Goal: Transaction & Acquisition: Book appointment/travel/reservation

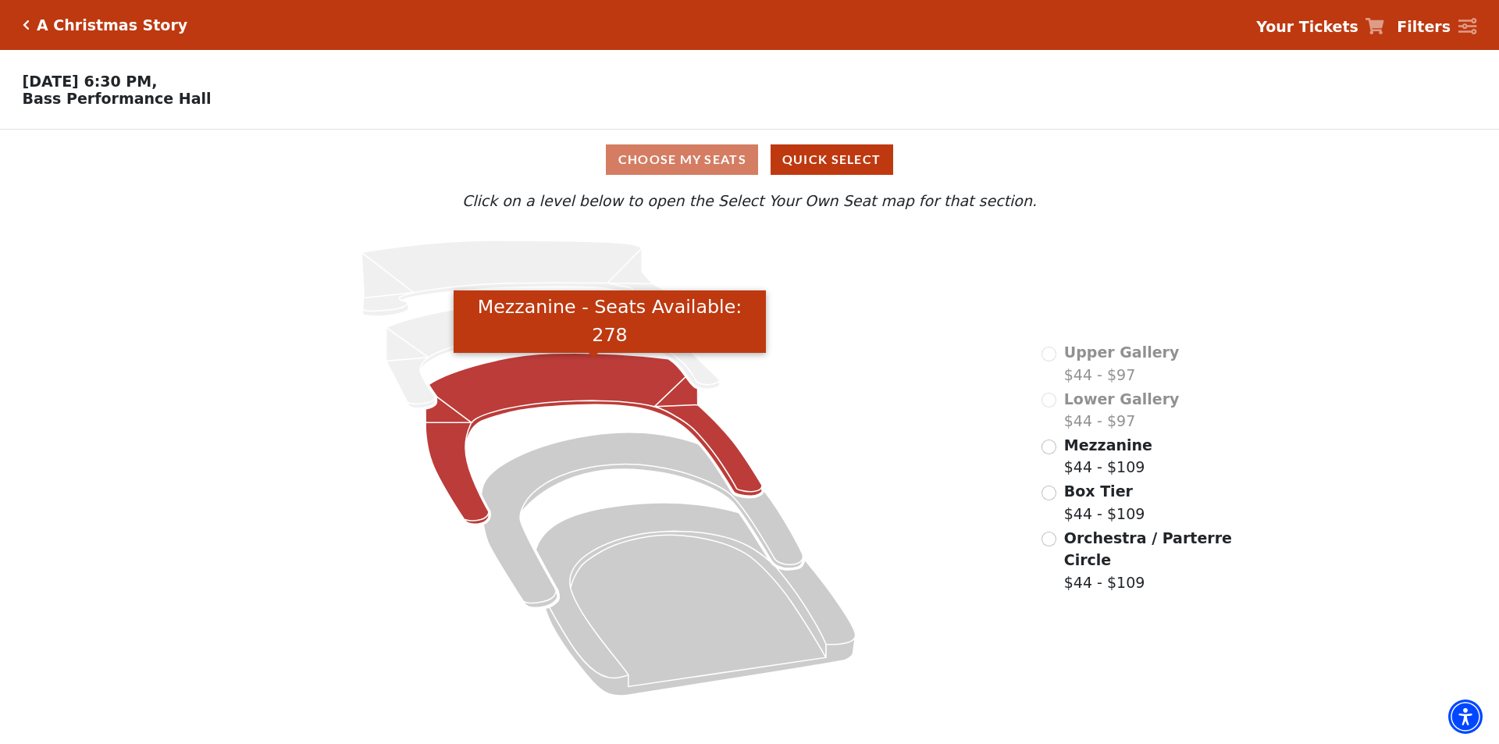
click at [510, 388] on icon "Mezzanine - Seats Available: 278" at bounding box center [594, 438] width 337 height 171
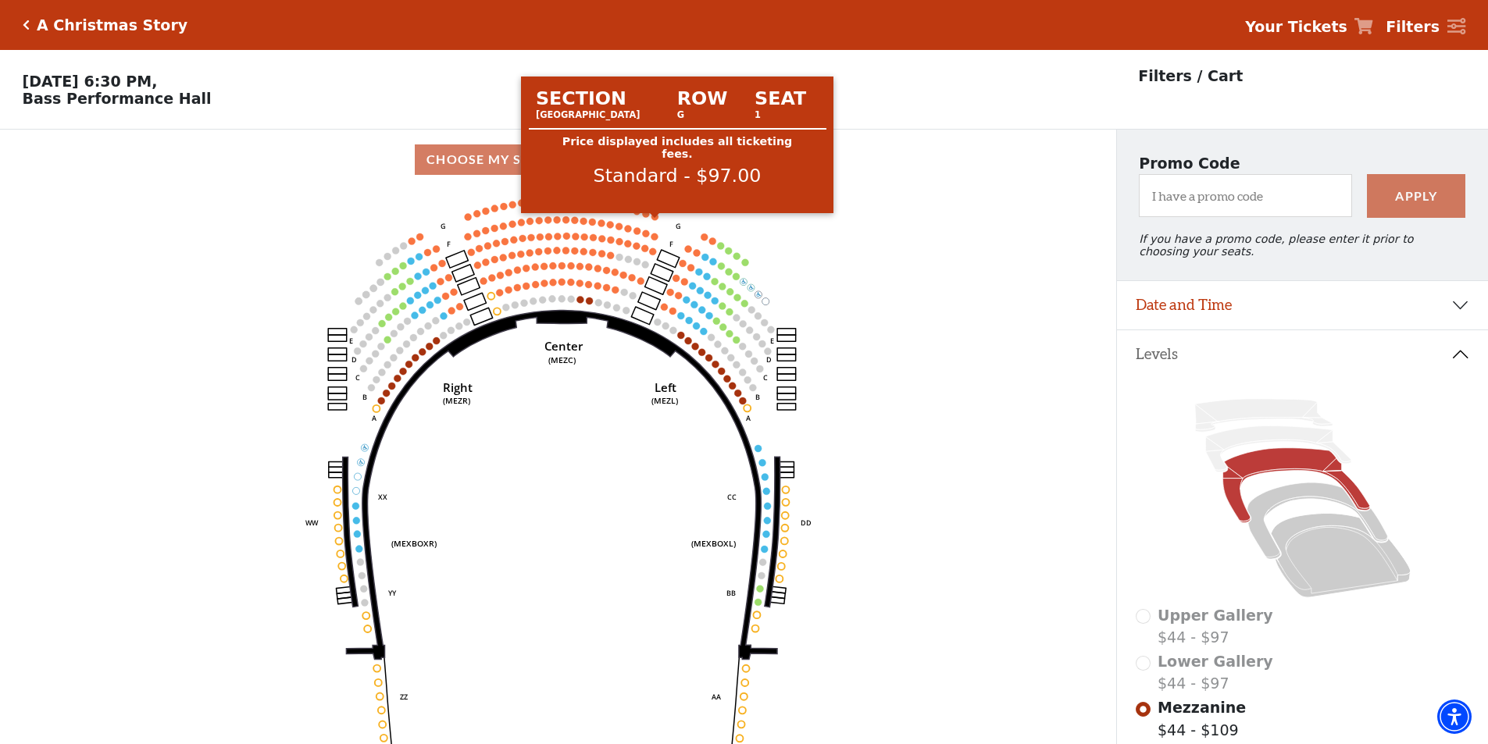
click at [654, 220] on circle at bounding box center [654, 216] width 7 height 7
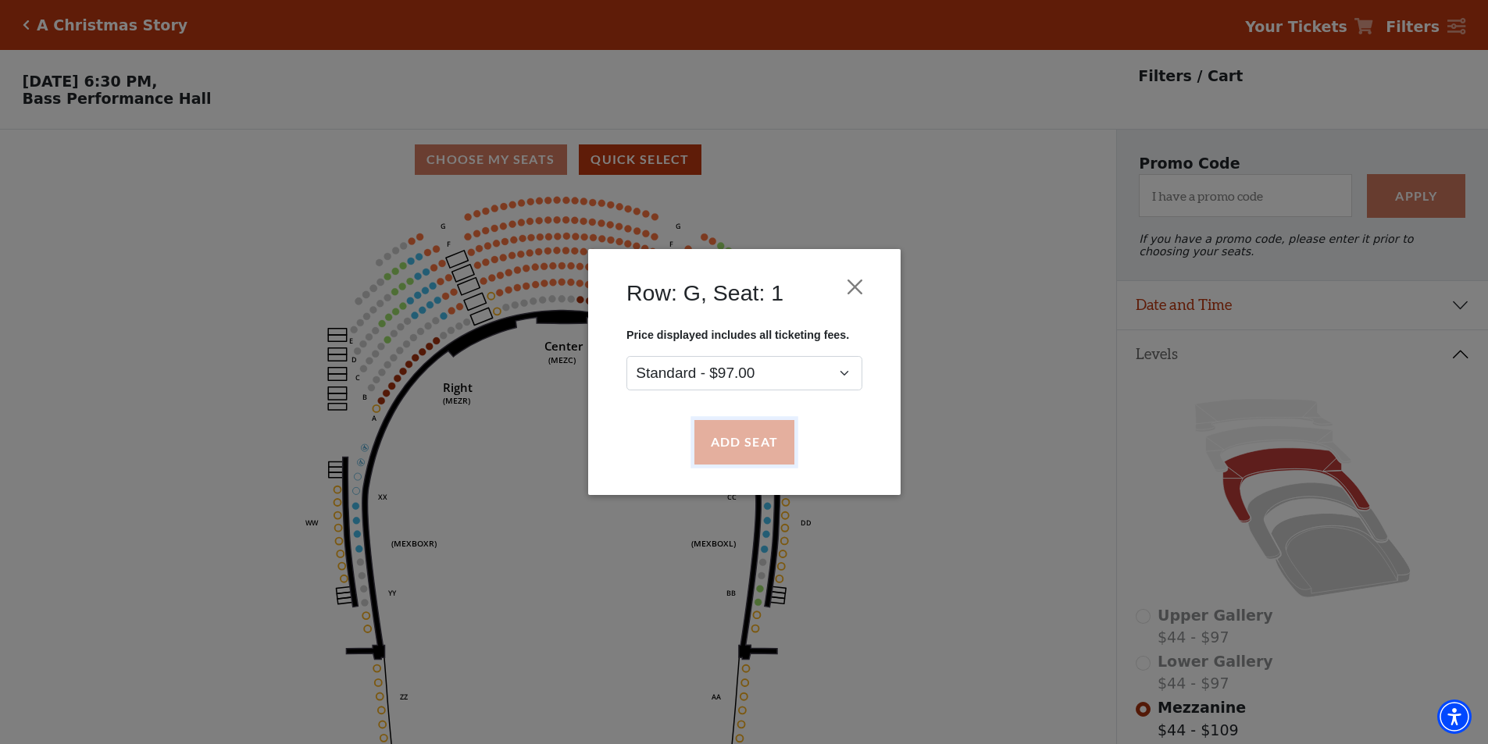
click at [752, 442] on button "Add Seat" at bounding box center [744, 443] width 100 height 44
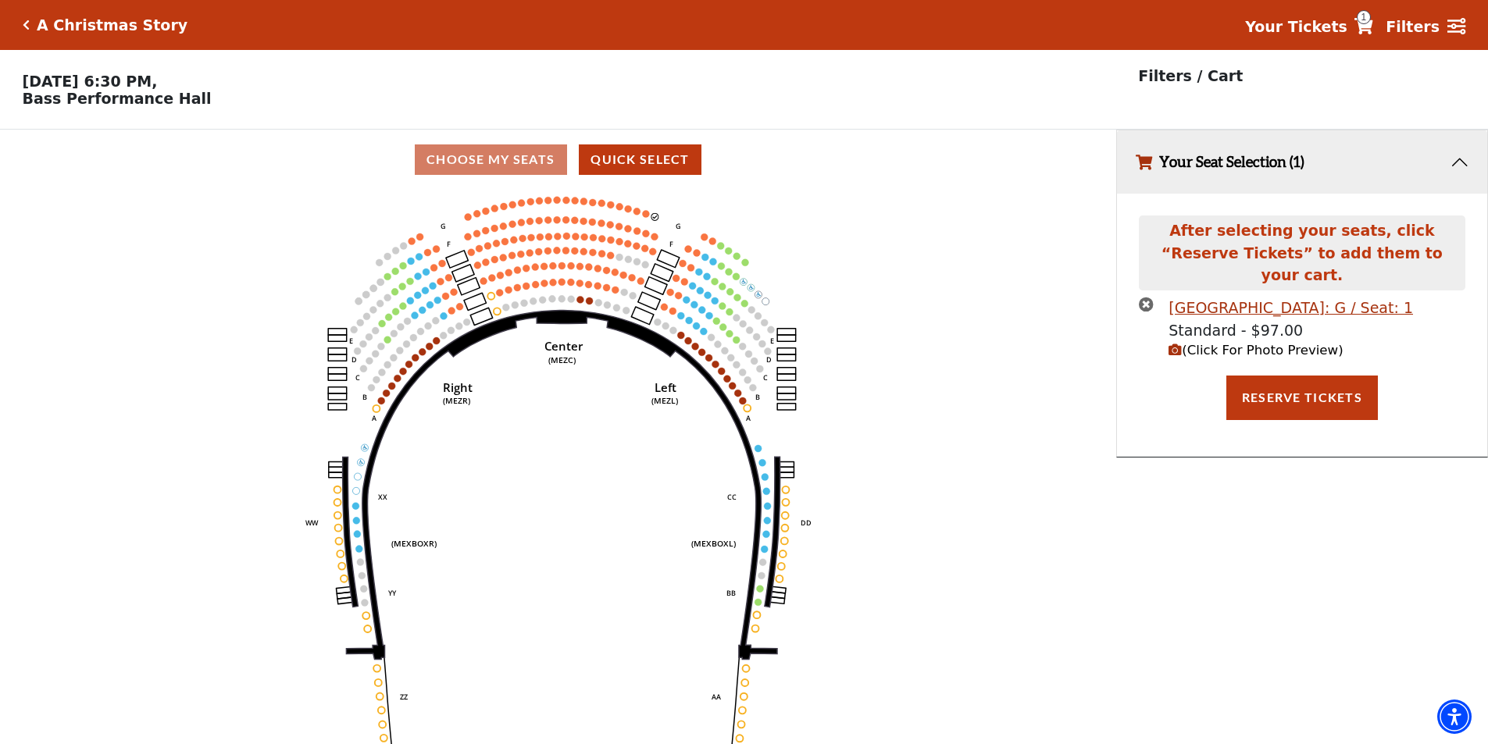
click at [646, 217] on circle at bounding box center [646, 213] width 7 height 7
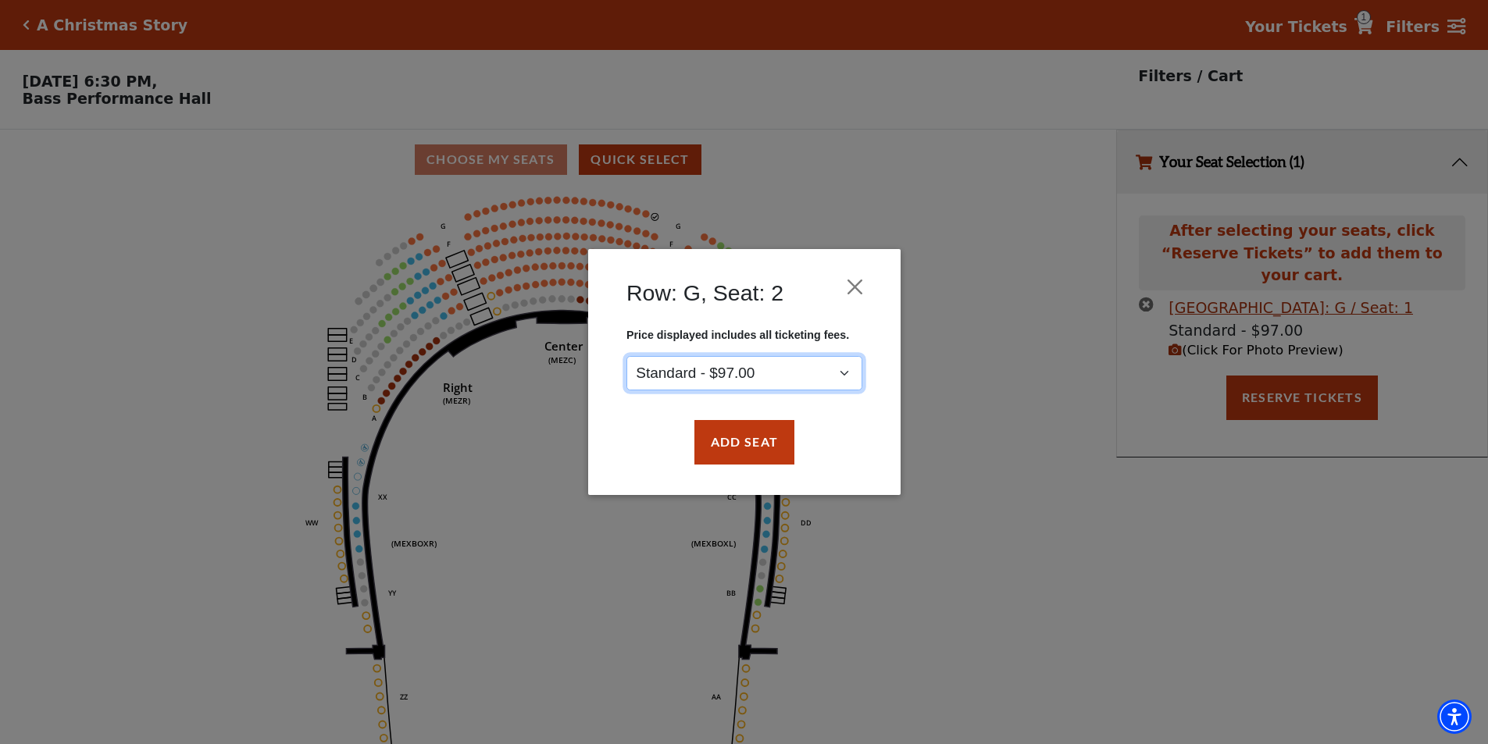
click at [747, 356] on select "Standard - $97.00" at bounding box center [744, 373] width 236 height 35
click at [762, 445] on button "Add Seat" at bounding box center [744, 443] width 100 height 44
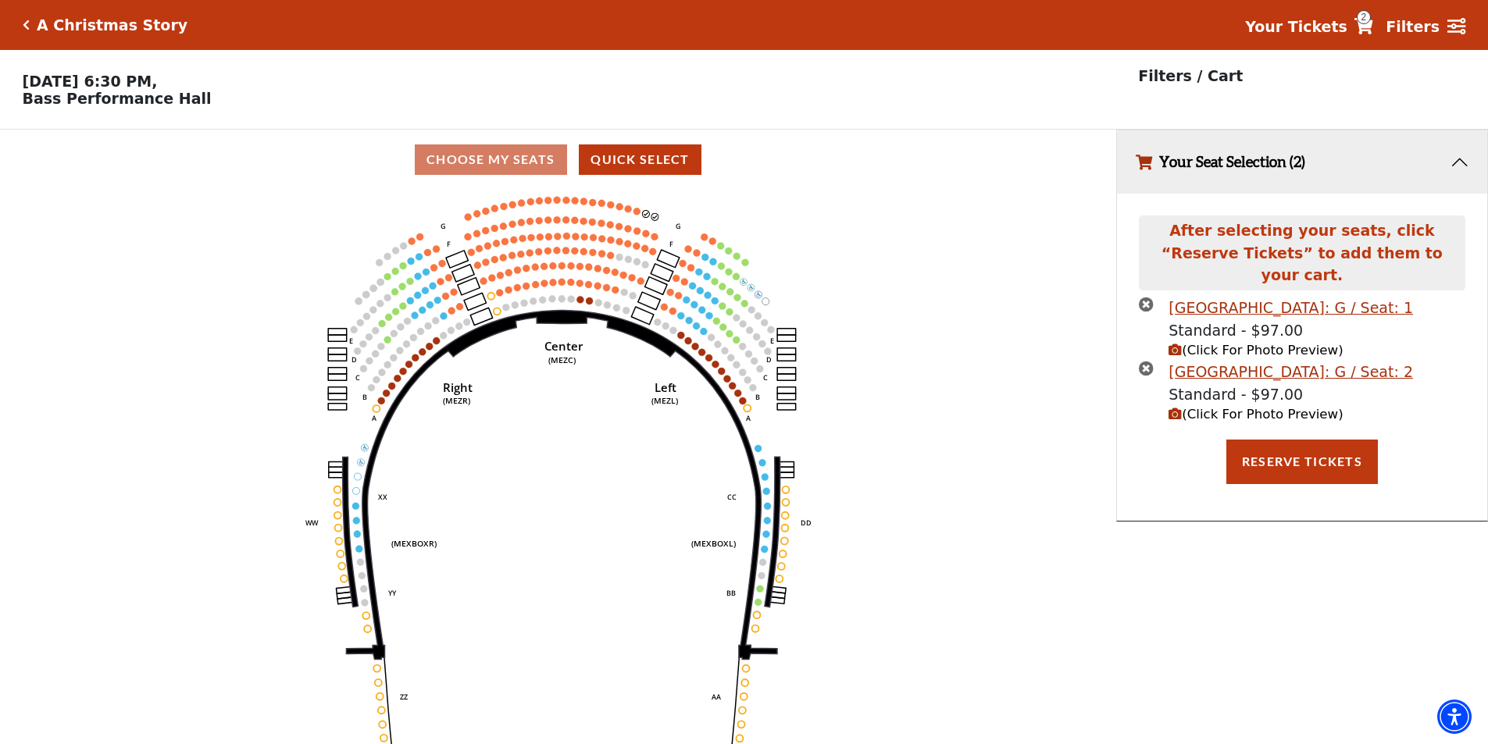
click at [638, 222] on icon "Center (MEZC) Right (MEZR) Left (MEZL) (MEXBOXR) (MEXBOXL) XX WW CC DD YY BB ZZ…" at bounding box center [557, 472] width 1004 height 565
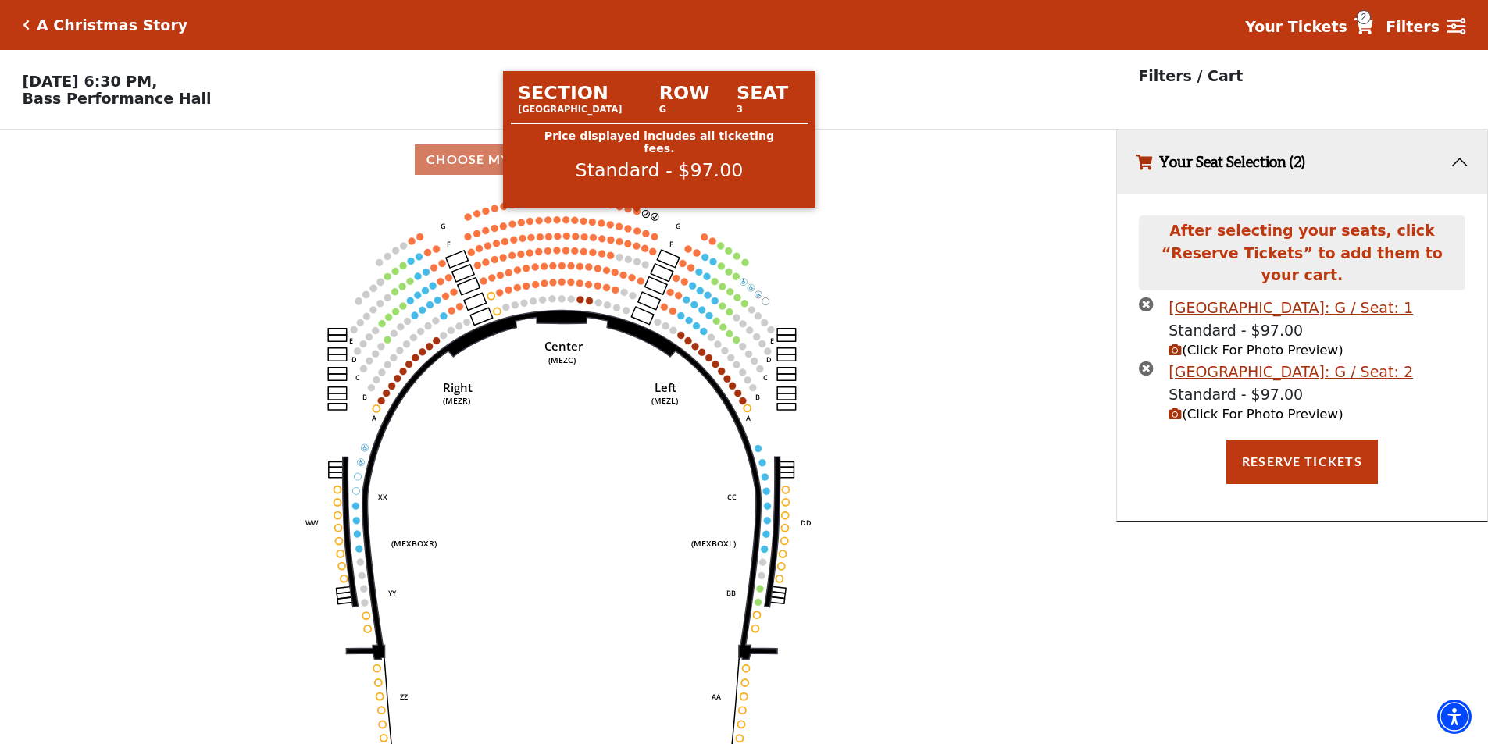
click at [635, 215] on circle at bounding box center [636, 211] width 7 height 7
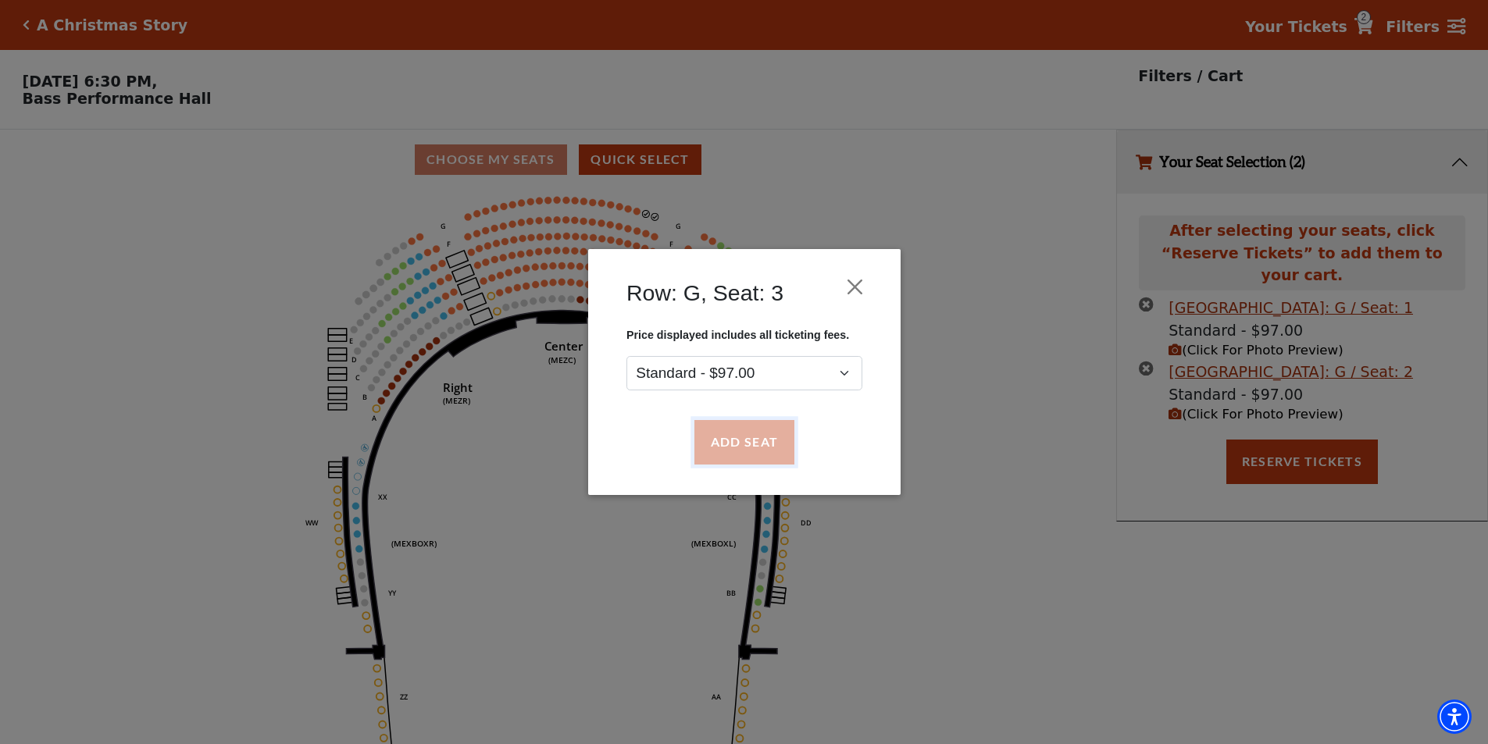
click at [731, 444] on button "Add Seat" at bounding box center [744, 443] width 100 height 44
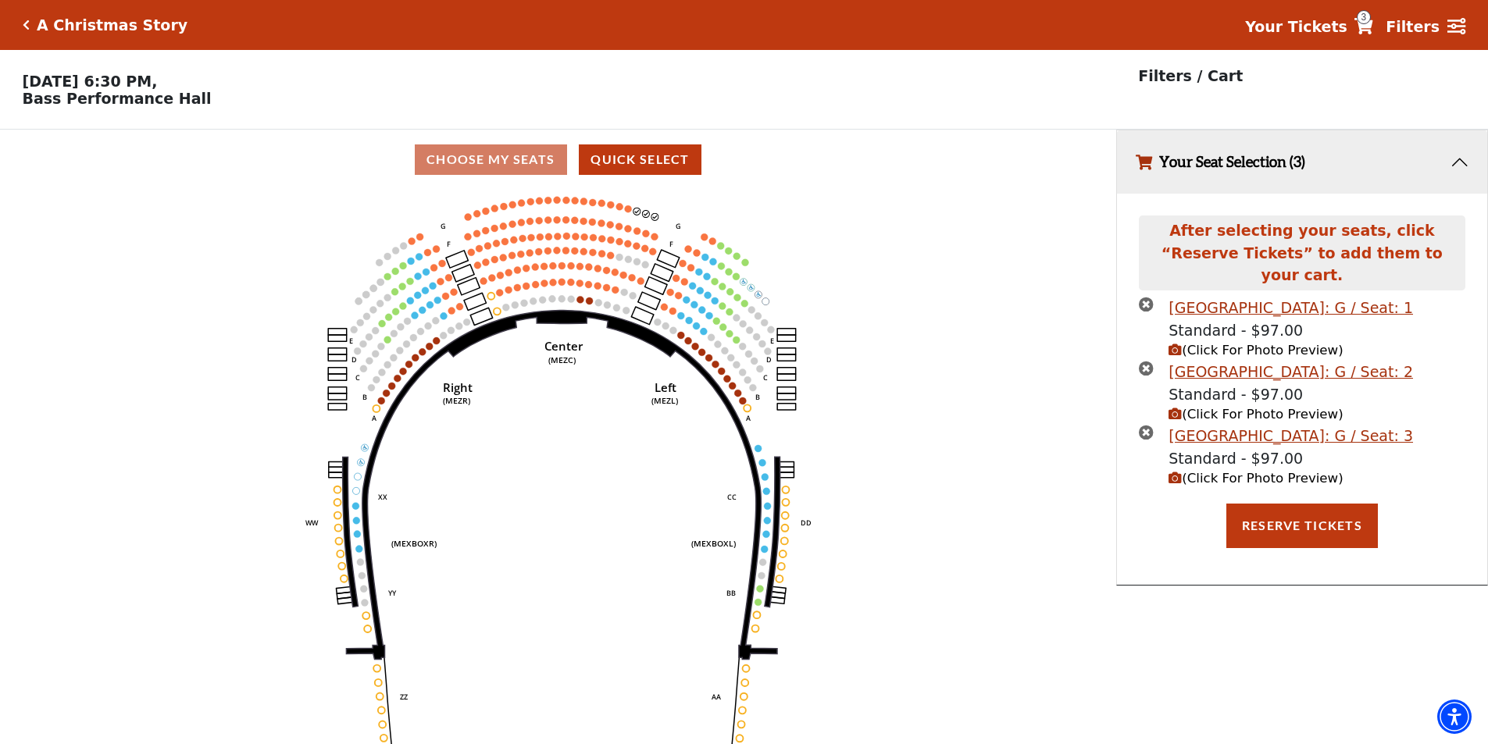
click at [625, 212] on use "Seat Selected" at bounding box center [628, 209] width 8 height 8
click at [629, 219] on icon "Center (MEZC) Right (MEZR) Left (MEZL) (MEXBOXR) (MEXBOXL) XX WW CC DD YY BB ZZ…" at bounding box center [557, 472] width 1004 height 565
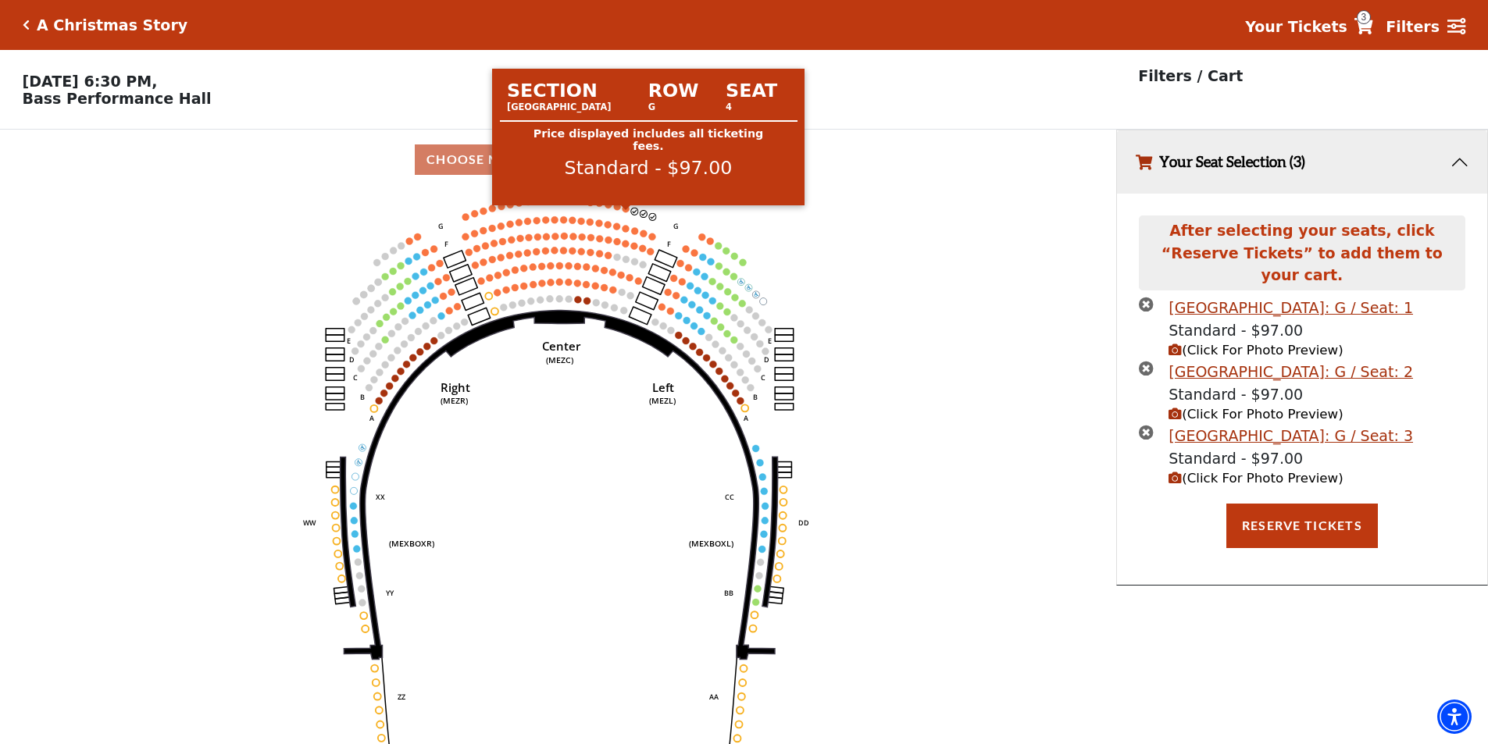
click at [624, 212] on circle at bounding box center [625, 208] width 7 height 7
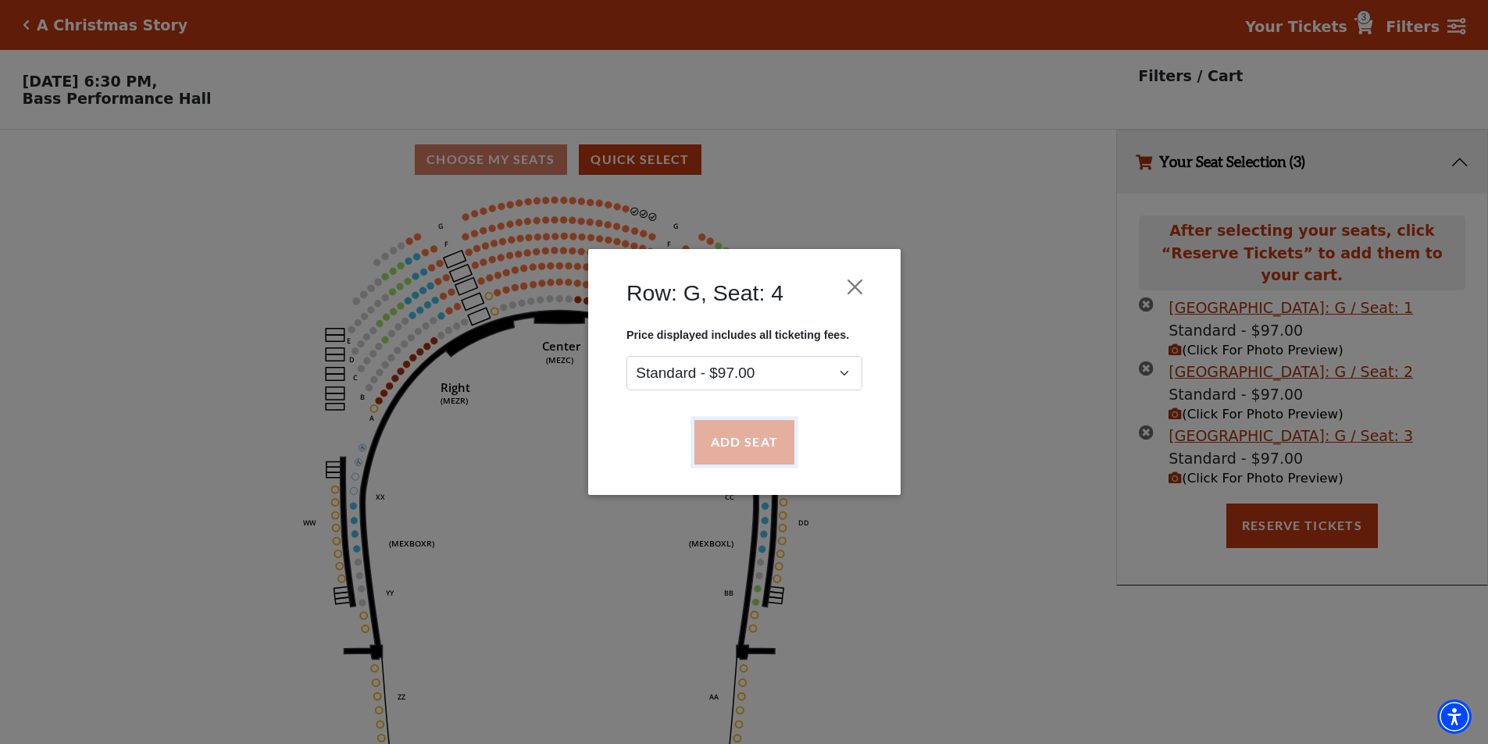
click at [746, 440] on button "Add Seat" at bounding box center [744, 443] width 100 height 44
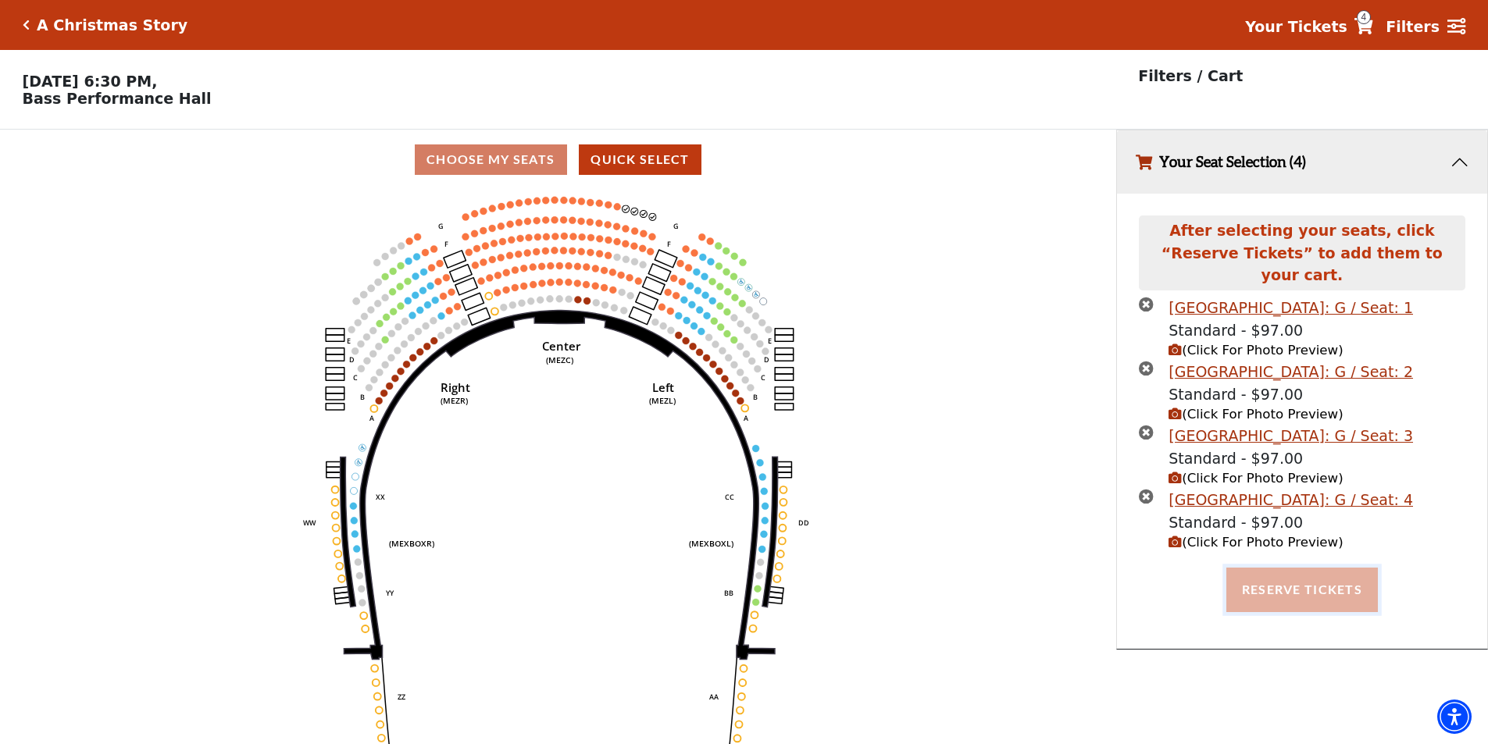
click at [1331, 568] on button "Reserve Tickets" at bounding box center [1302, 590] width 152 height 44
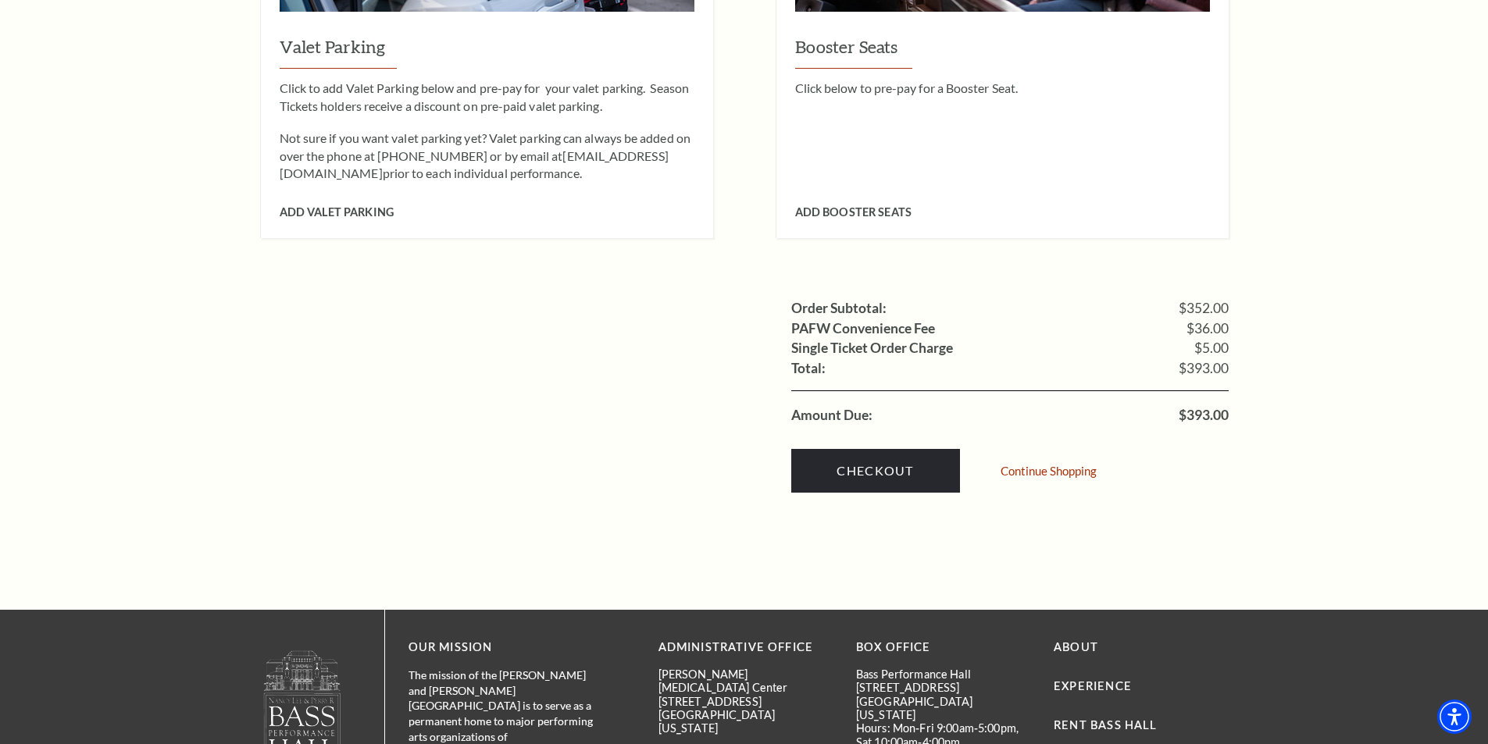
scroll to position [1562, 0]
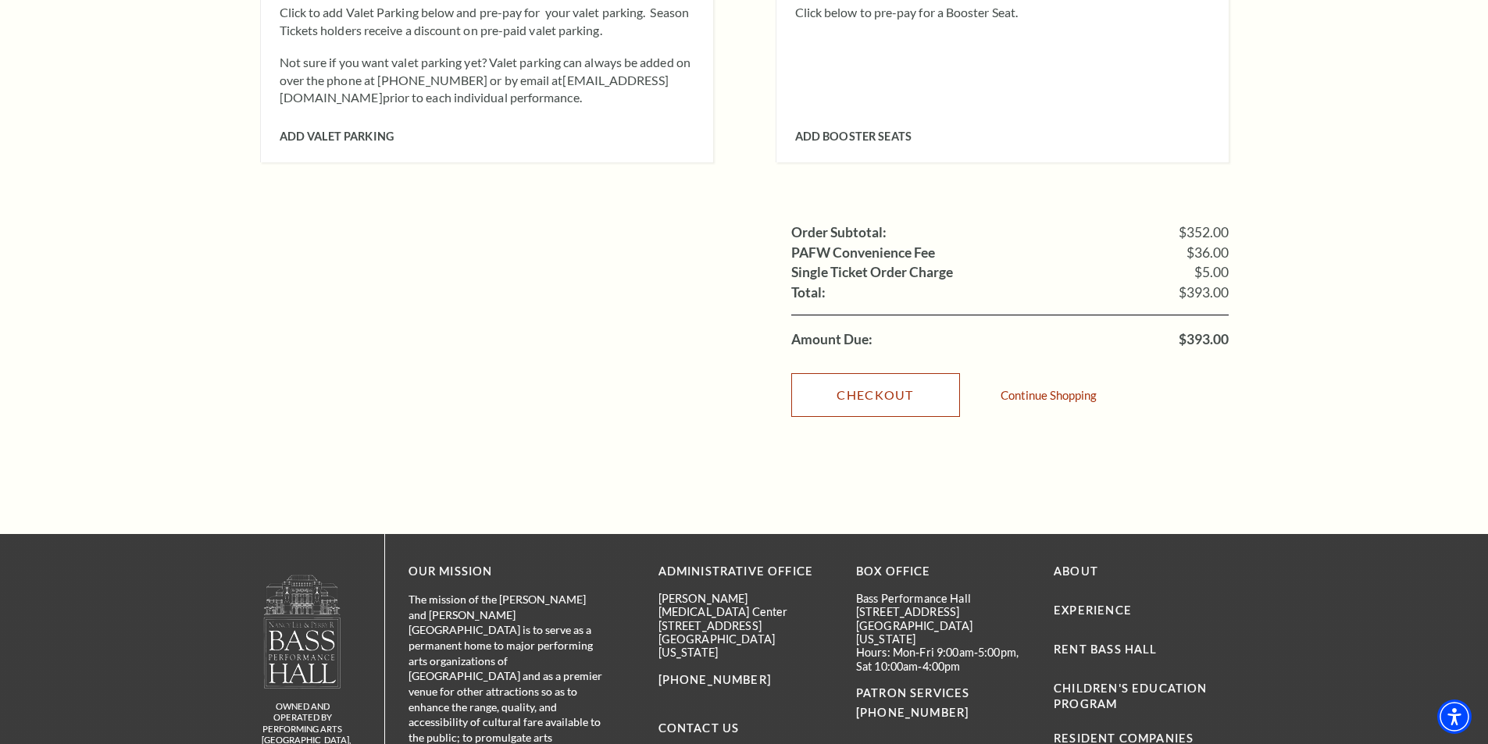
click at [840, 373] on link "Checkout" at bounding box center [875, 395] width 169 height 44
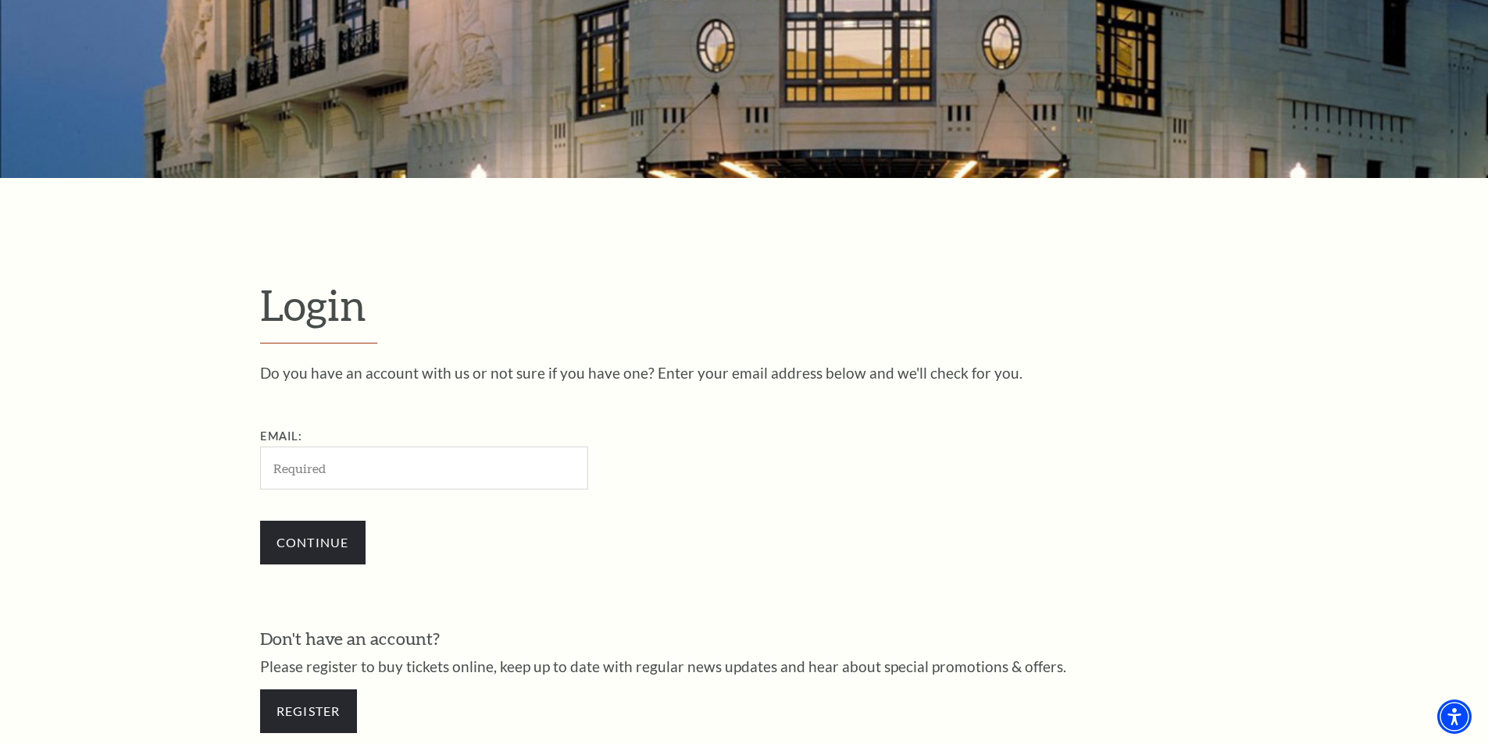
scroll to position [390, 0]
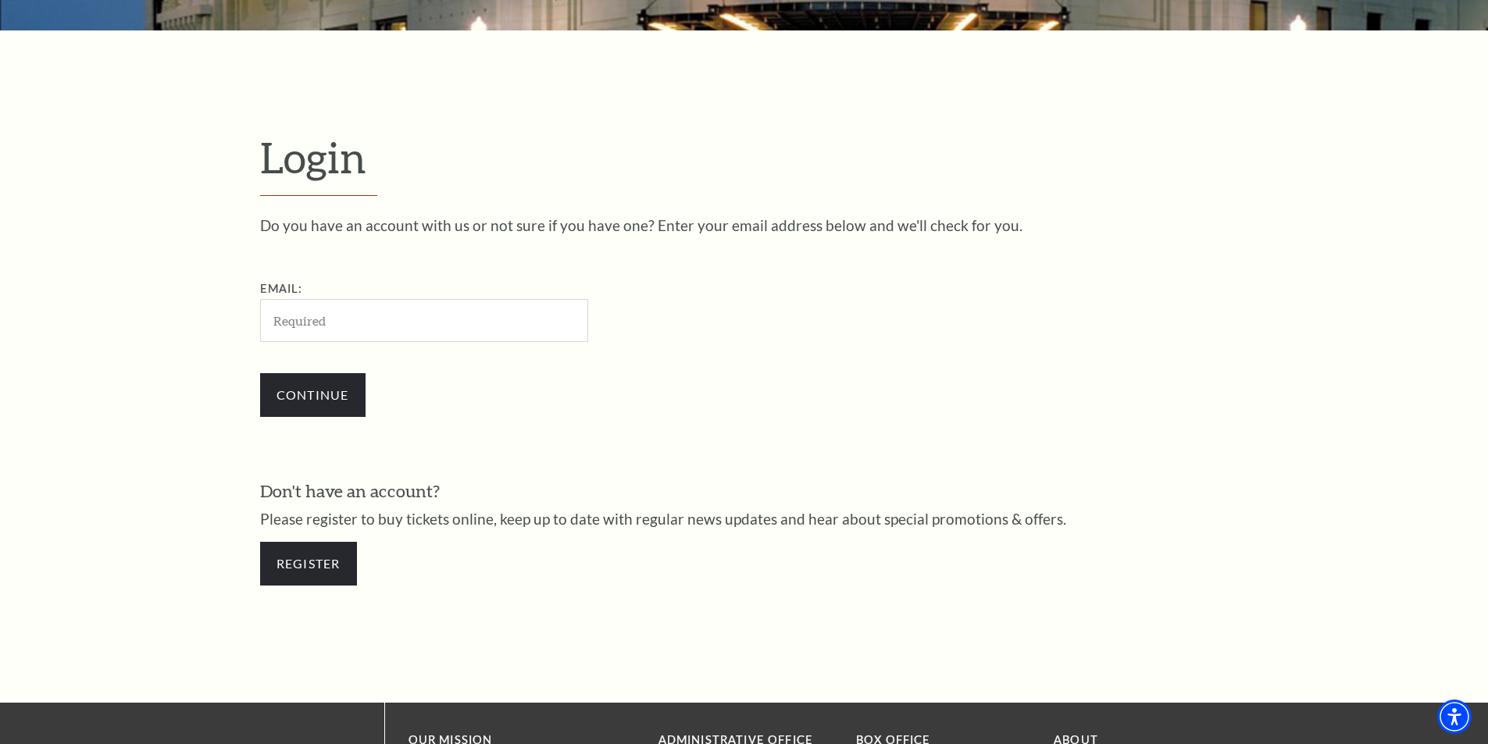
click at [356, 312] on input "Email:" at bounding box center [424, 320] width 328 height 43
type input "rihana.stellardl@gmail.com"
click at [594, 375] on div "Continue" at bounding box center [502, 395] width 484 height 75
click at [305, 398] on input "Continue" at bounding box center [312, 395] width 105 height 44
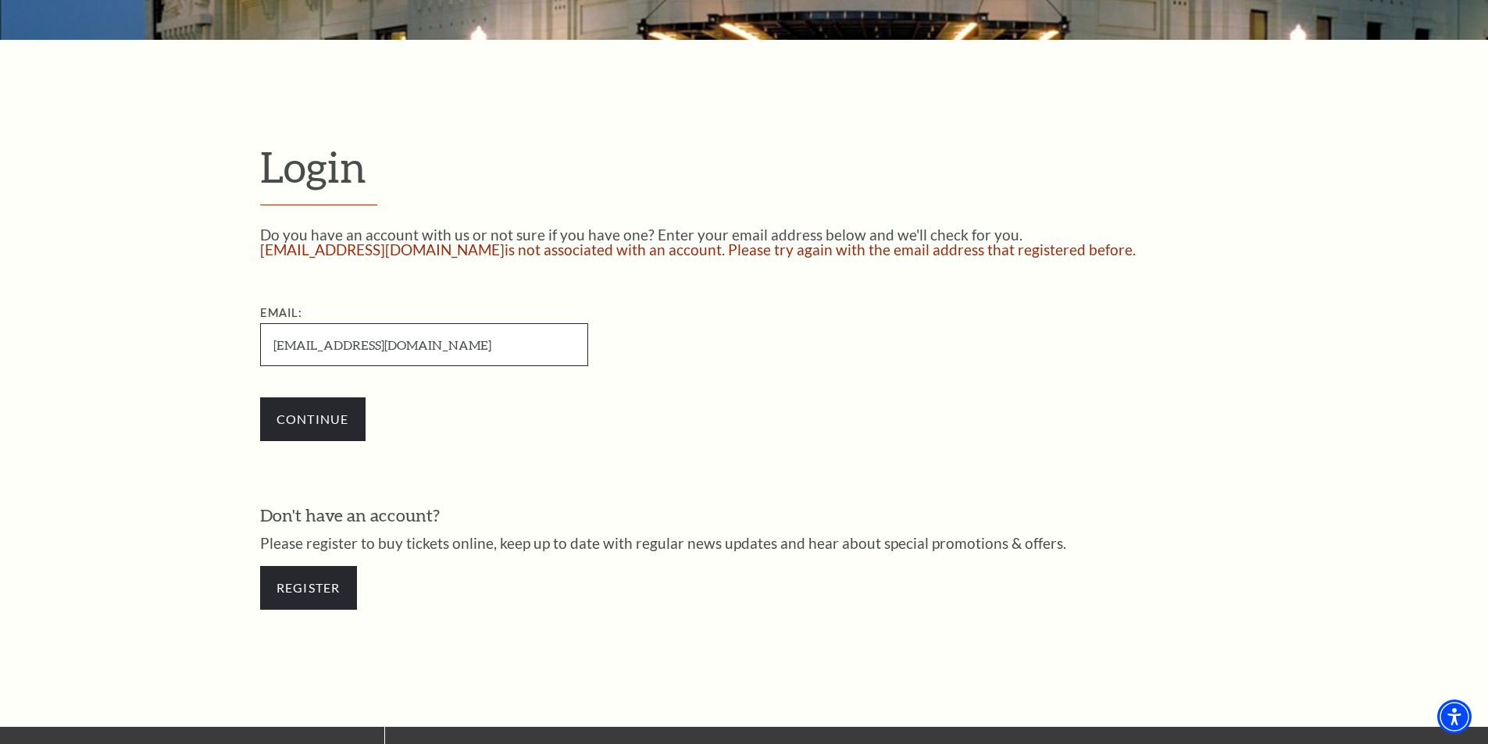
scroll to position [390, 0]
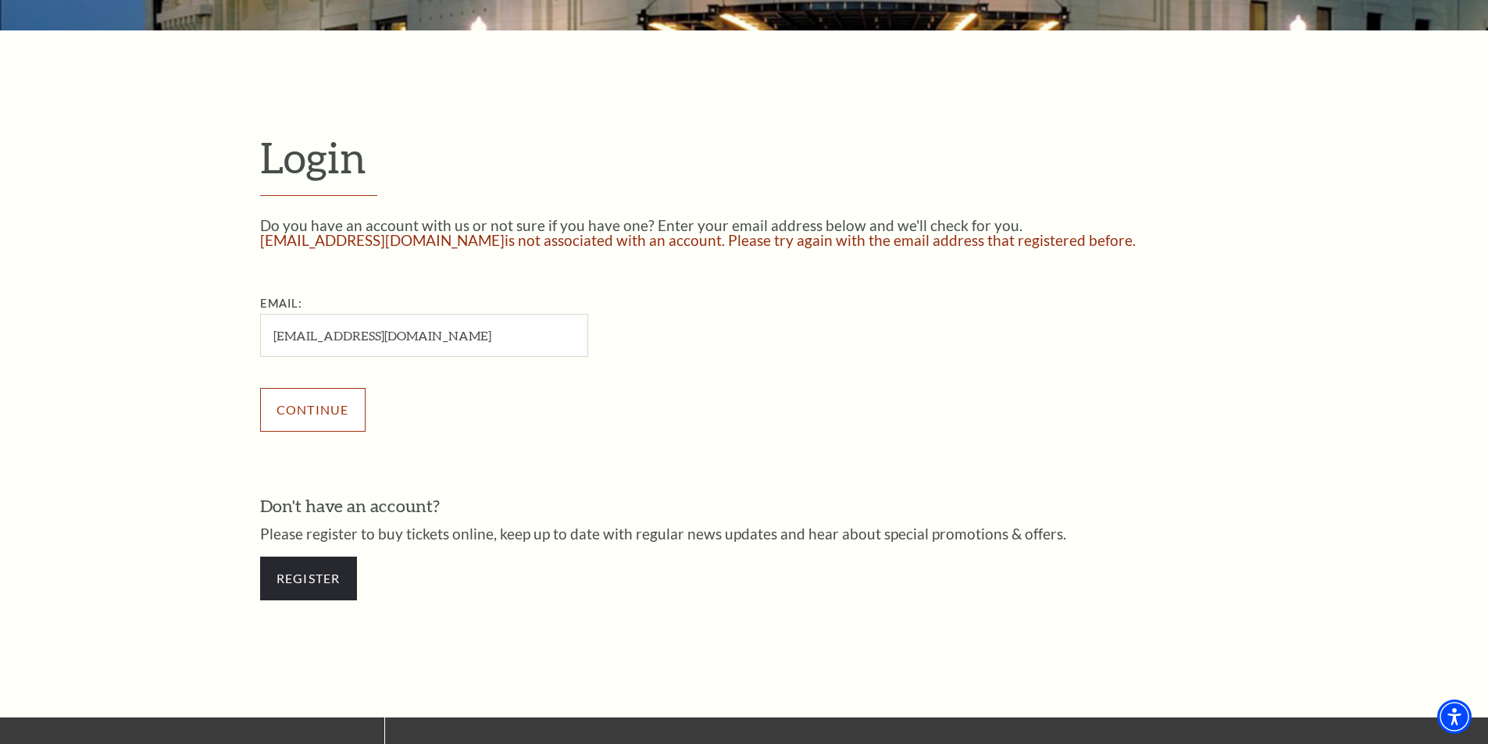
click at [280, 412] on input "Continue" at bounding box center [312, 410] width 105 height 44
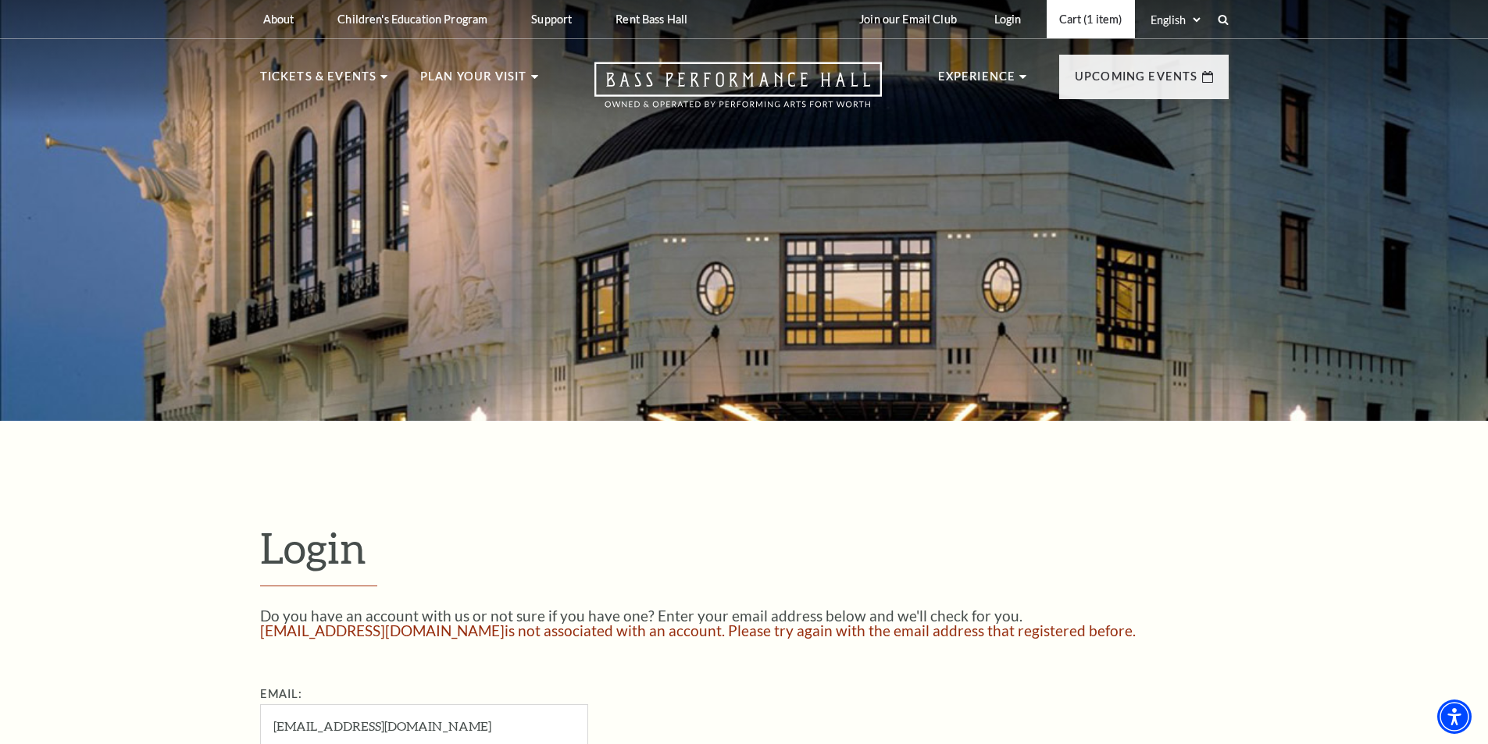
click at [1082, 8] on link "Cart (1 item)" at bounding box center [1091, 19] width 88 height 38
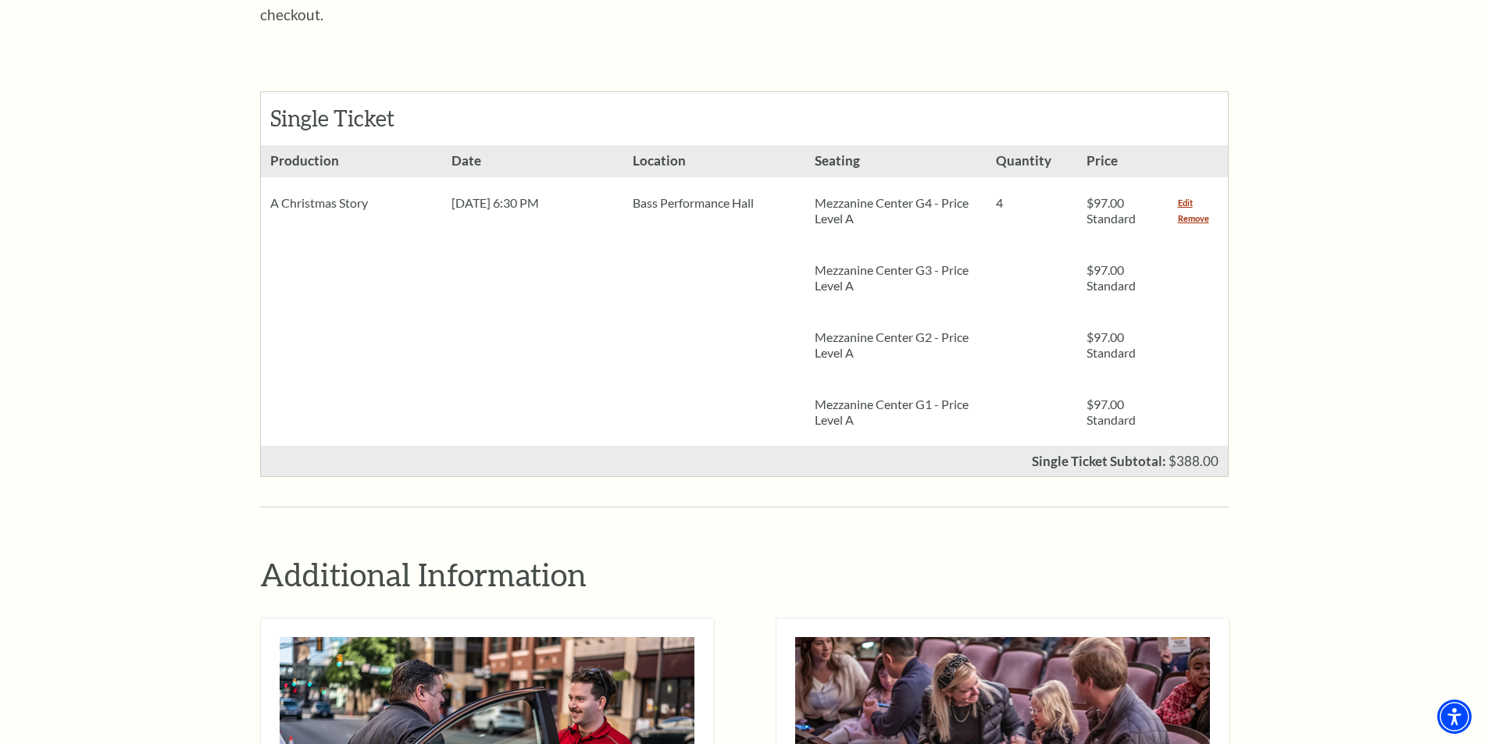
scroll to position [625, 0]
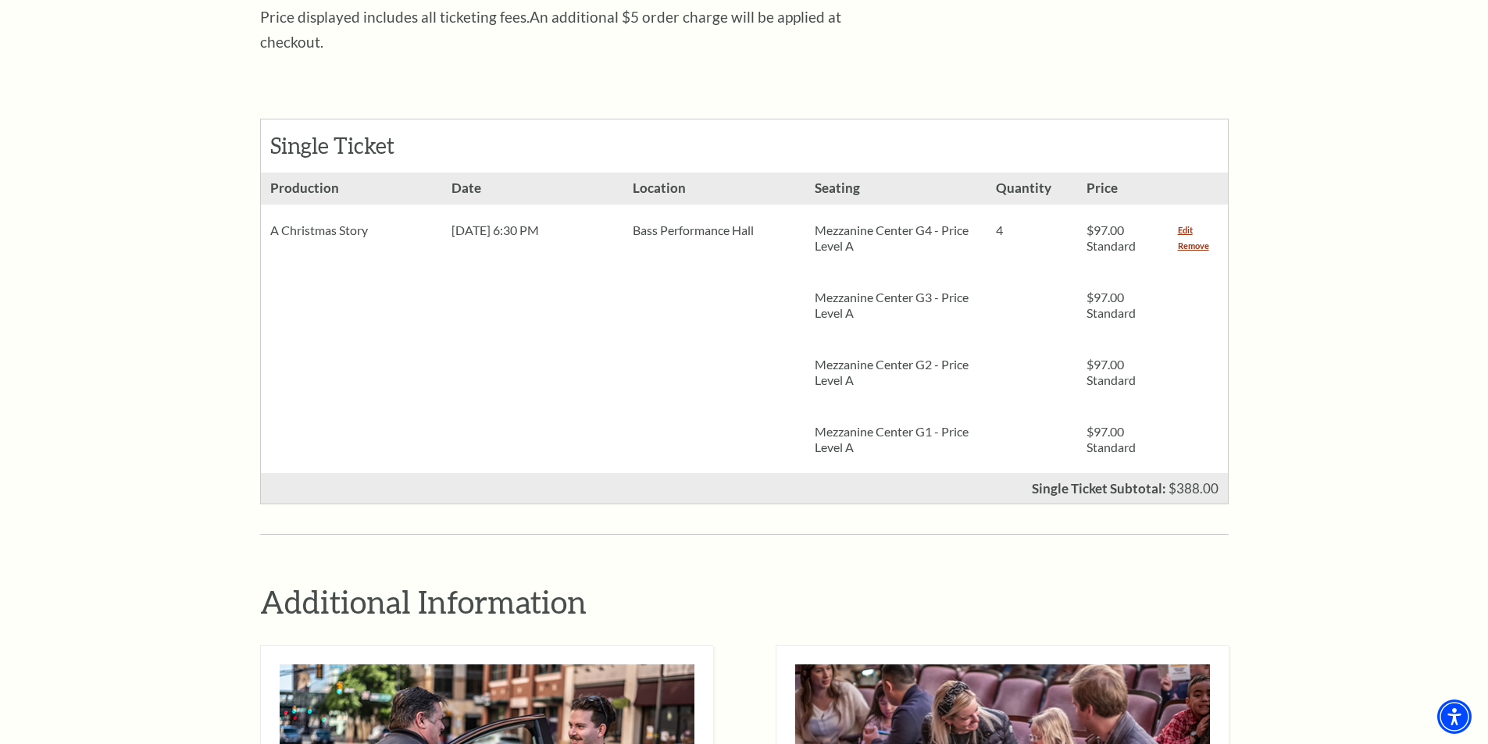
click at [1380, 364] on div "Notice × Tickets cannot be removed during a Ticket Exchange. Choose Start Over …" at bounding box center [744, 482] width 1488 height 1978
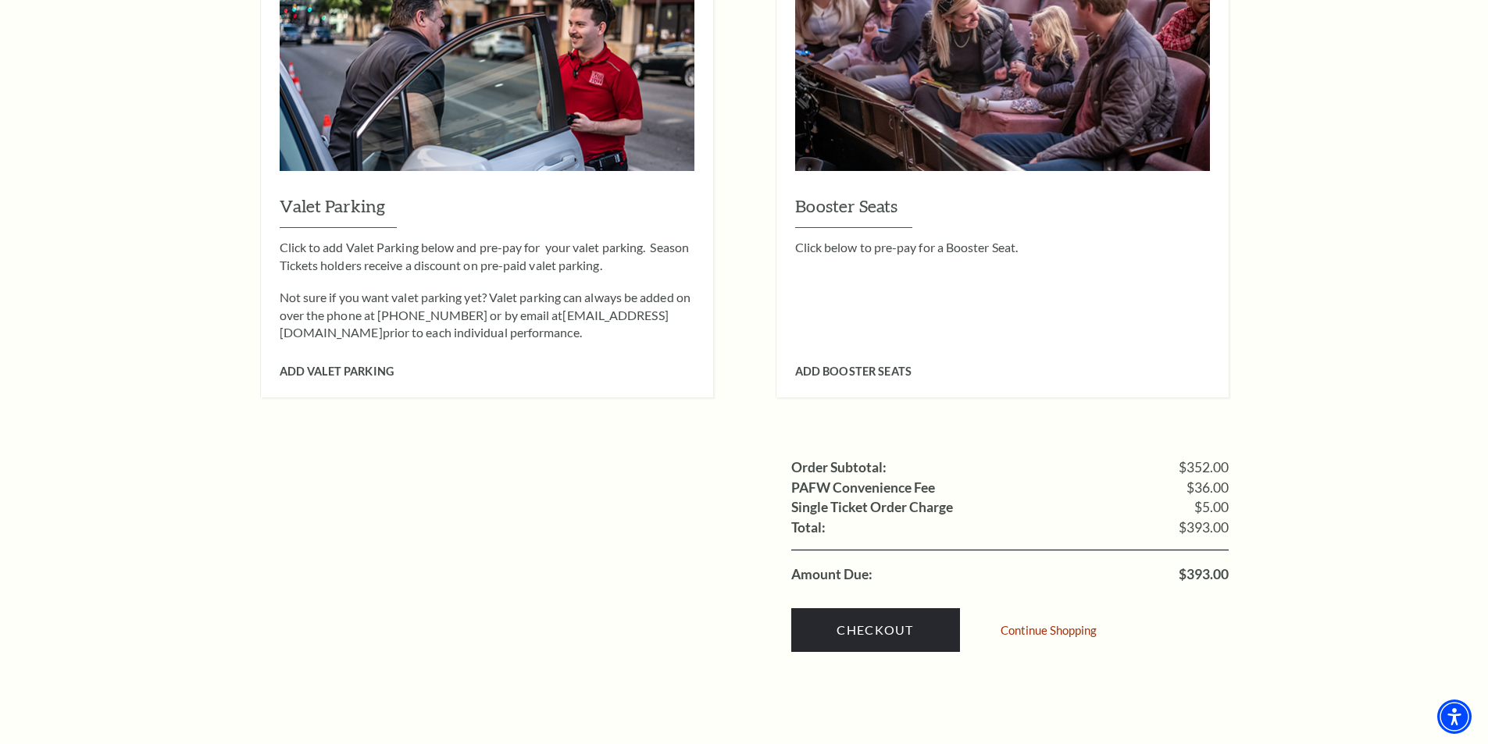
scroll to position [1484, 0]
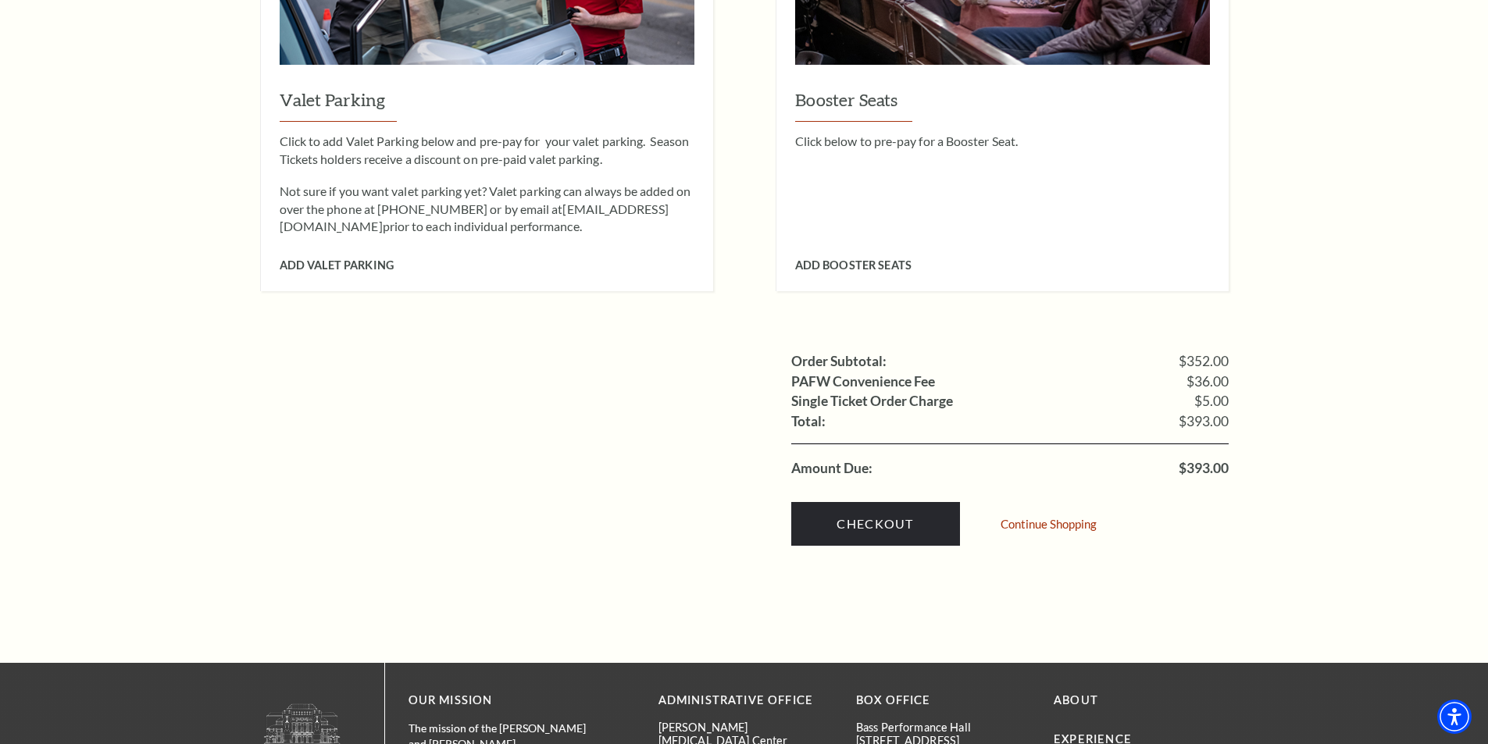
scroll to position [1406, 0]
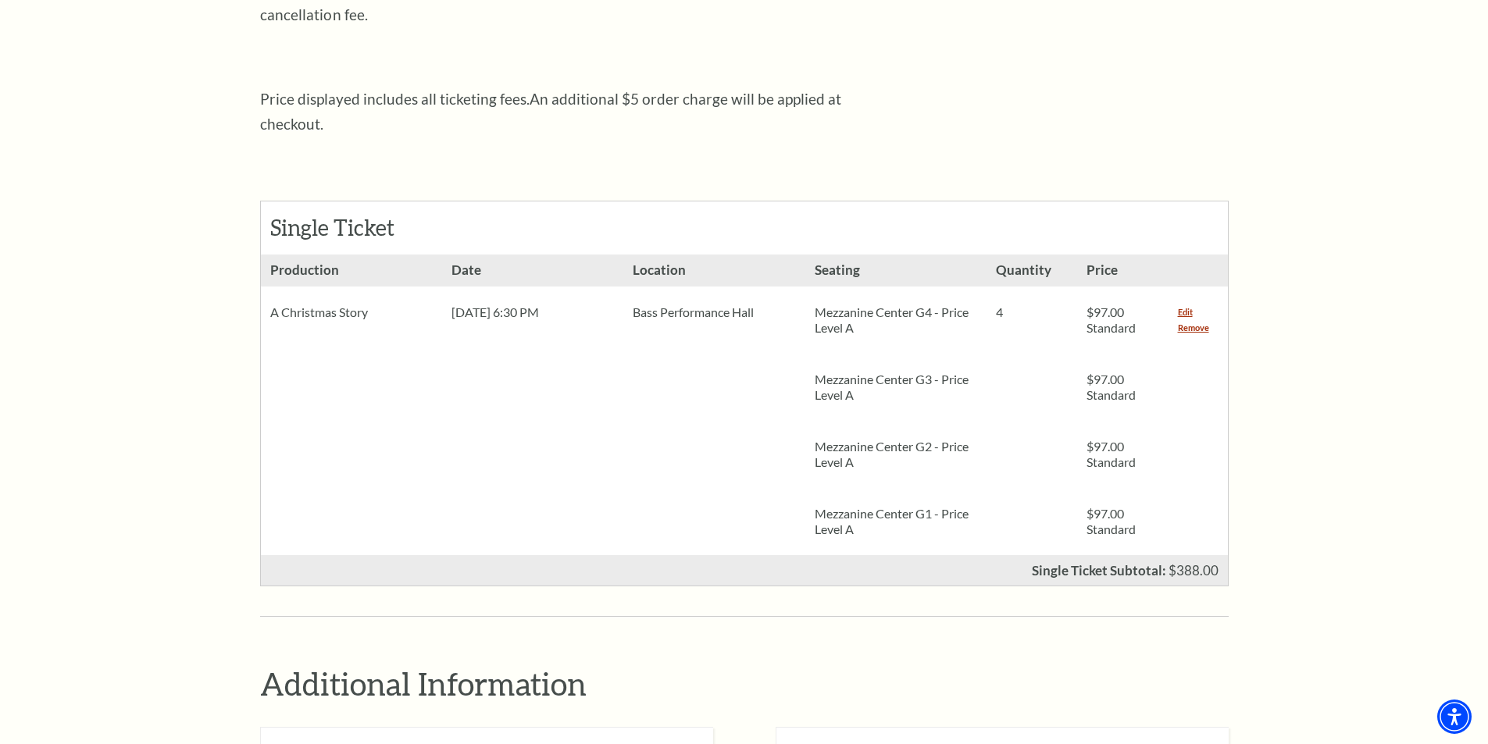
scroll to position [469, 0]
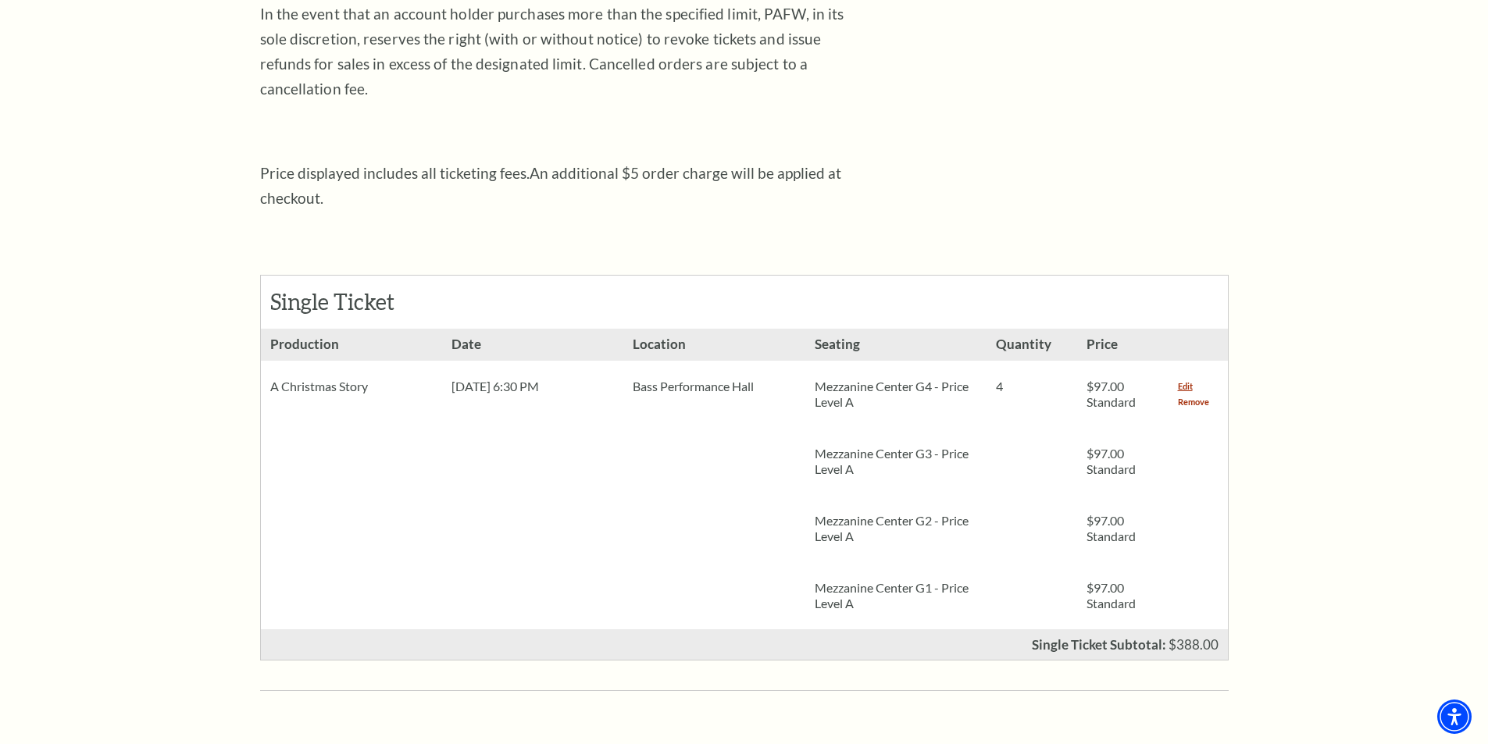
click at [1200, 394] on link "Remove" at bounding box center [1193, 402] width 31 height 16
